Goal: Navigation & Orientation: Find specific page/section

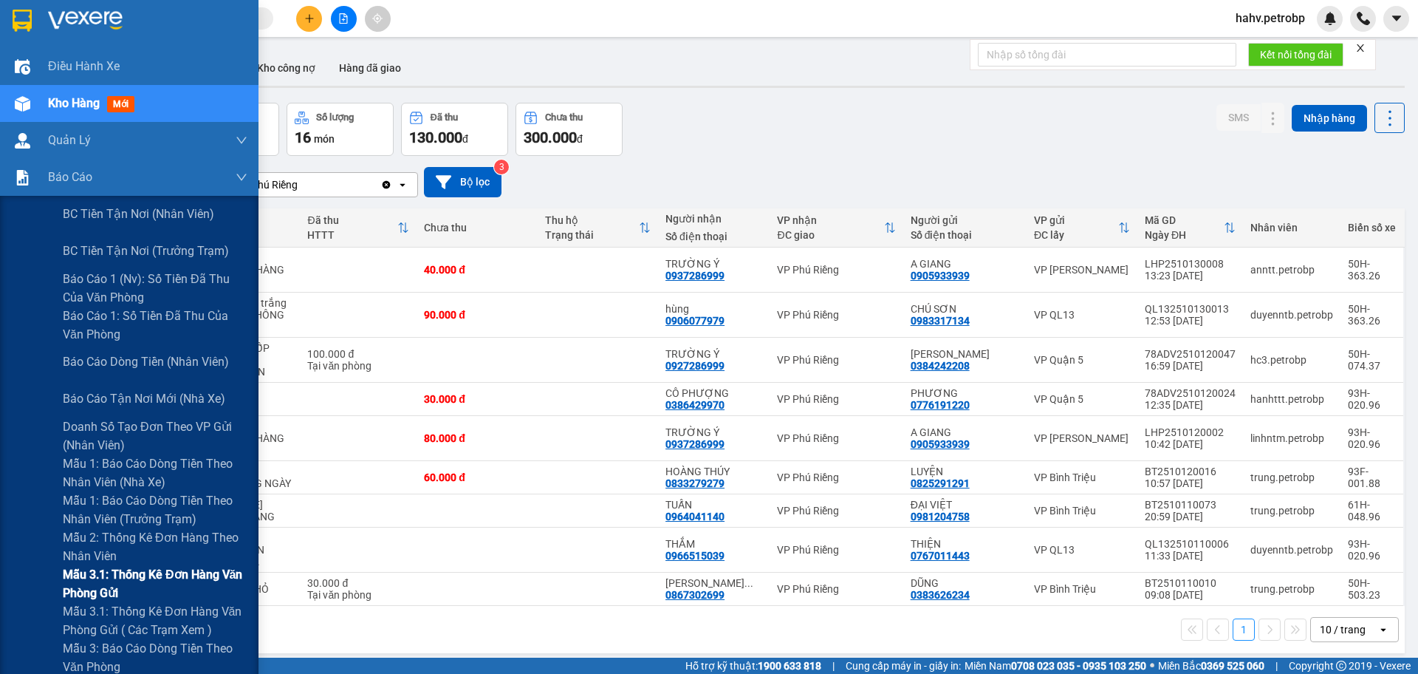
click at [46, 587] on div "Mẫu 3.1: Thống kê đơn hàng văn phòng gửi" at bounding box center [129, 583] width 259 height 37
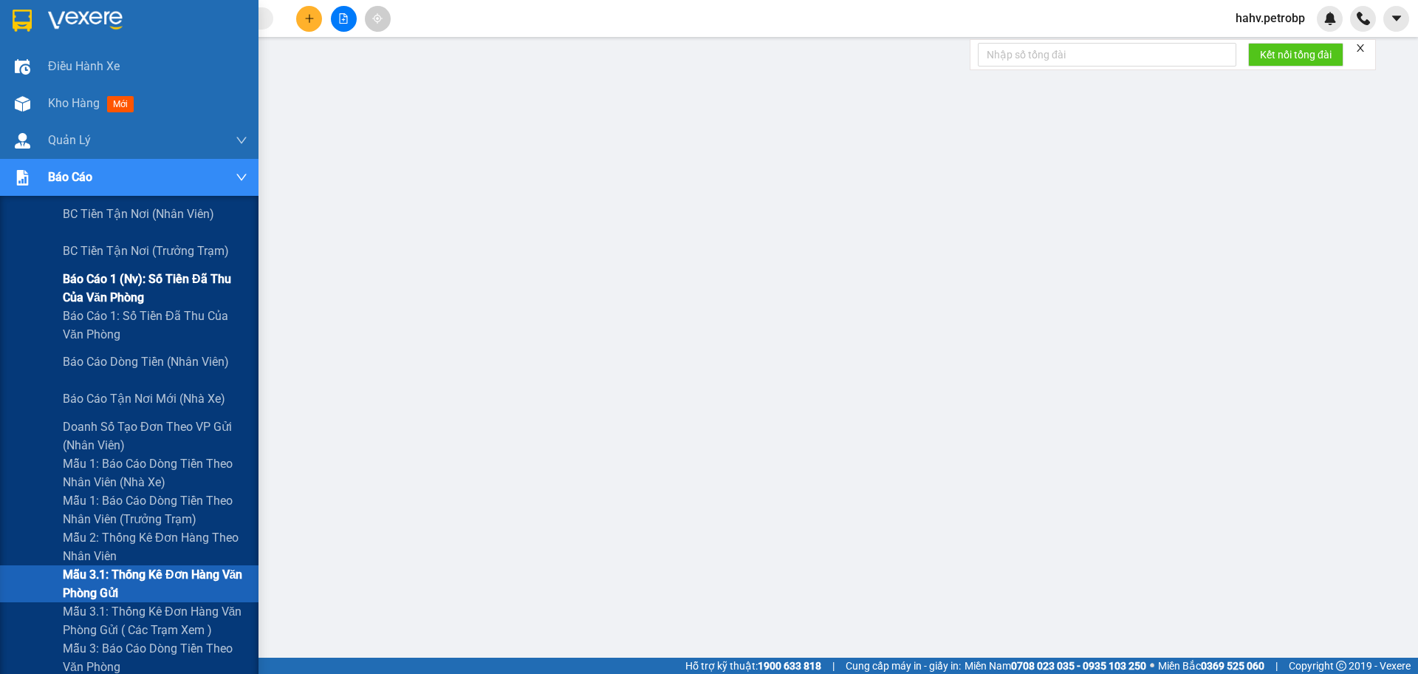
click at [137, 281] on span "Báo cáo 1 (nv): Số tiền đã thu của văn phòng" at bounding box center [155, 288] width 185 height 37
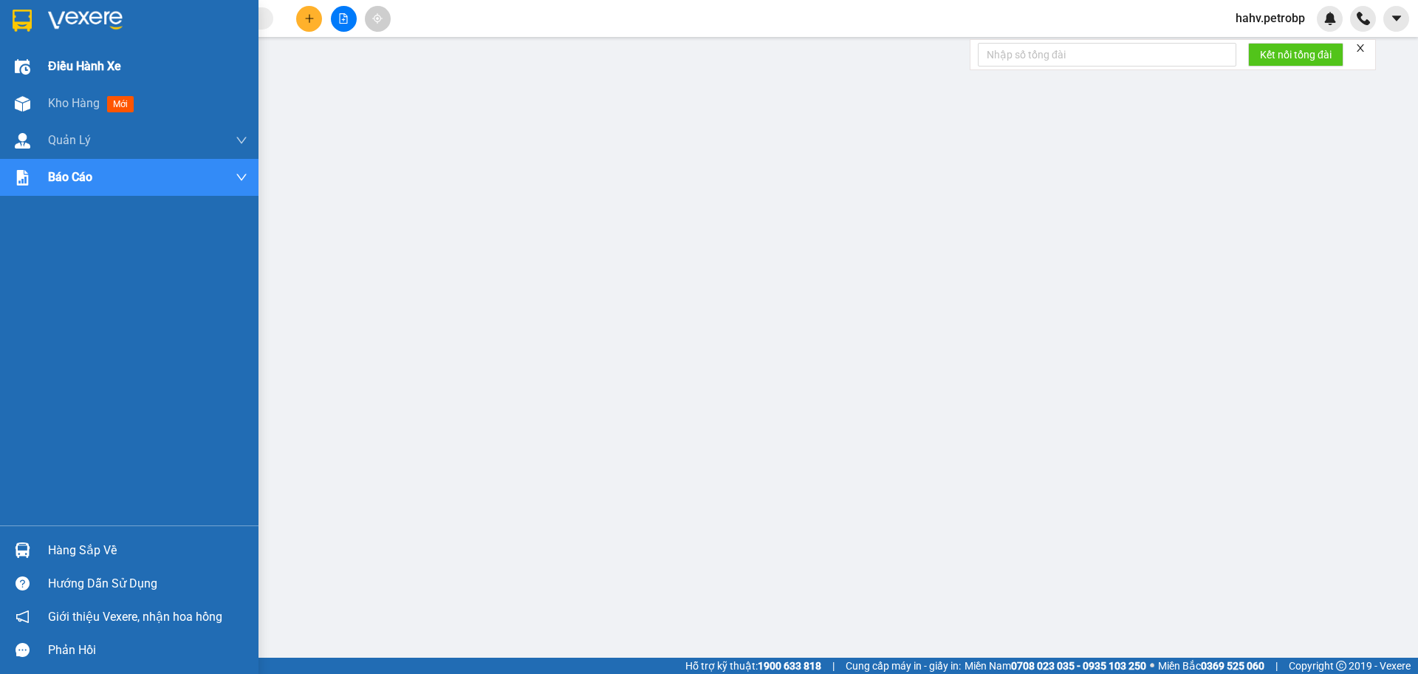
click at [58, 83] on div "Điều hành xe" at bounding box center [147, 66] width 199 height 37
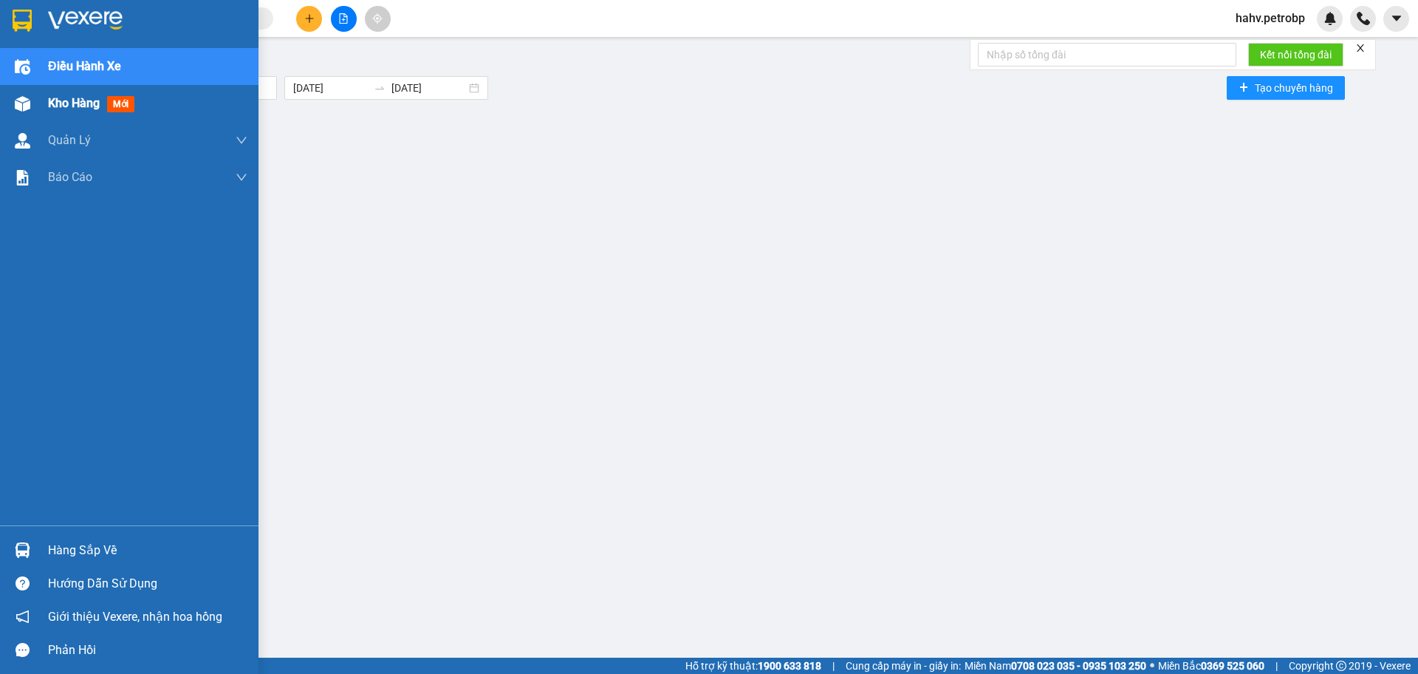
click at [67, 91] on div "Kho hàng mới" at bounding box center [147, 103] width 199 height 37
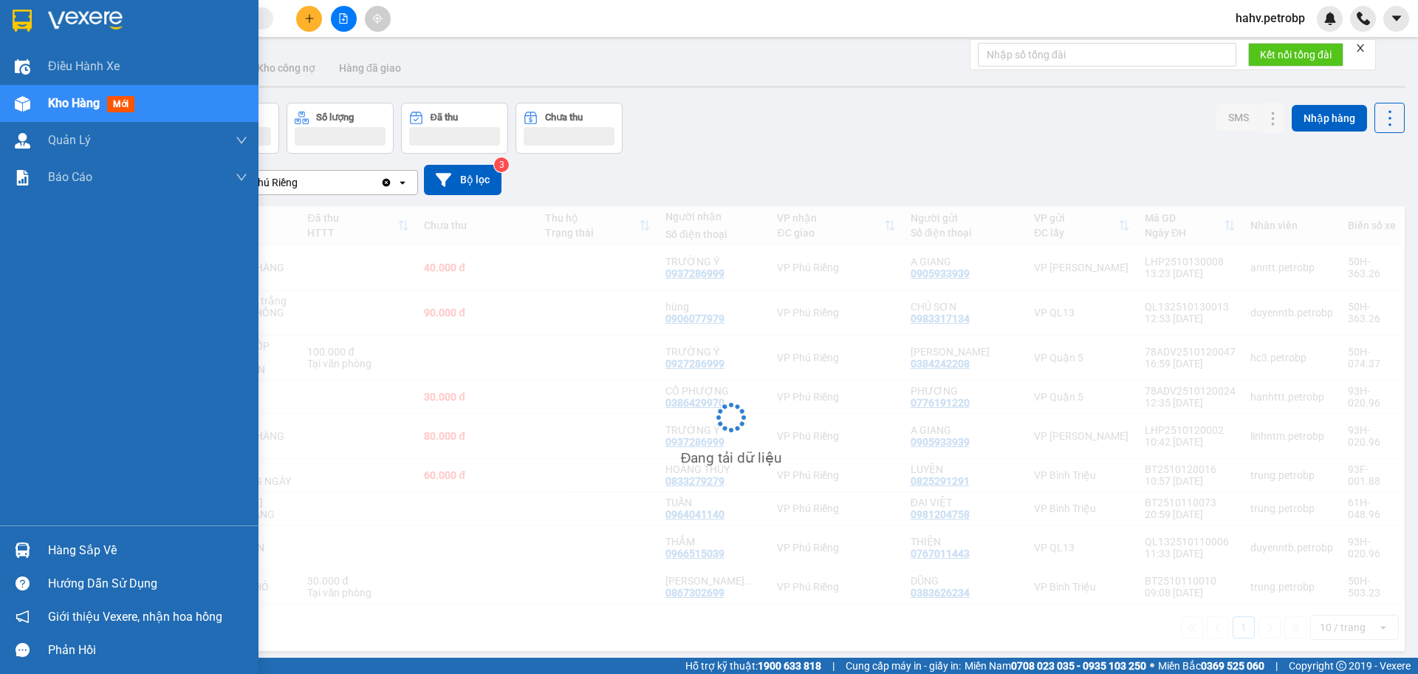
click at [68, 106] on span "Kho hàng" at bounding box center [74, 103] width 52 height 14
